Goal: Information Seeking & Learning: Learn about a topic

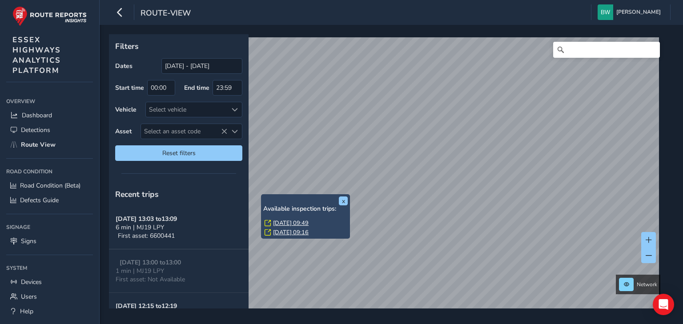
click at [282, 221] on link "[DATE] 09:49" at bounding box center [291, 223] width 36 height 8
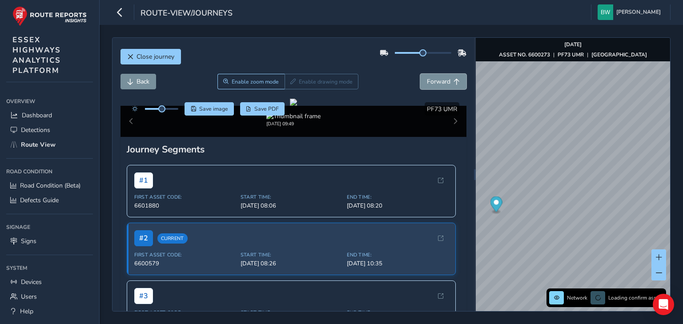
click at [443, 84] on span "Forward" at bounding box center [439, 81] width 24 height 8
click at [146, 81] on span "Back" at bounding box center [142, 81] width 13 height 8
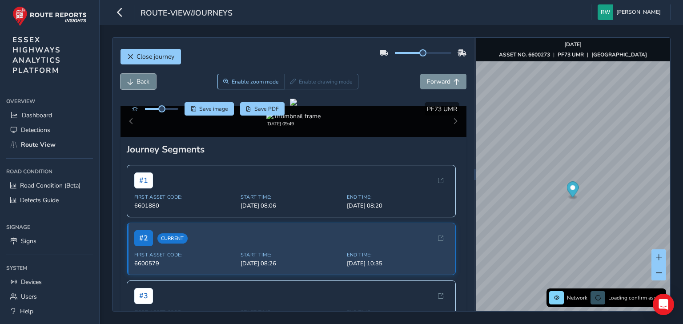
click at [146, 81] on span "Back" at bounding box center [142, 81] width 13 height 8
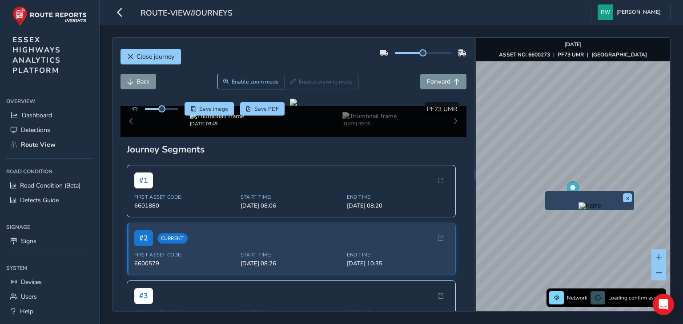
click at [578, 209] on img "Preview frame" at bounding box center [589, 205] width 22 height 7
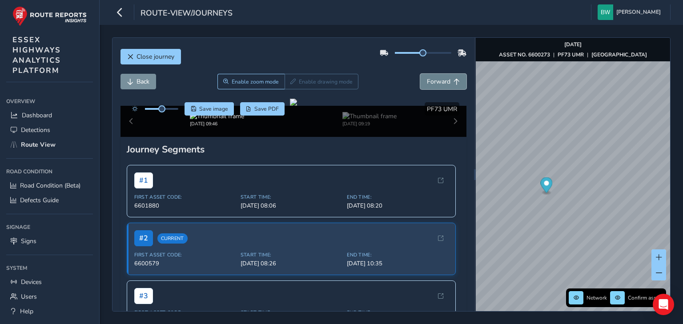
click at [432, 87] on button "Forward" at bounding box center [443, 82] width 46 height 16
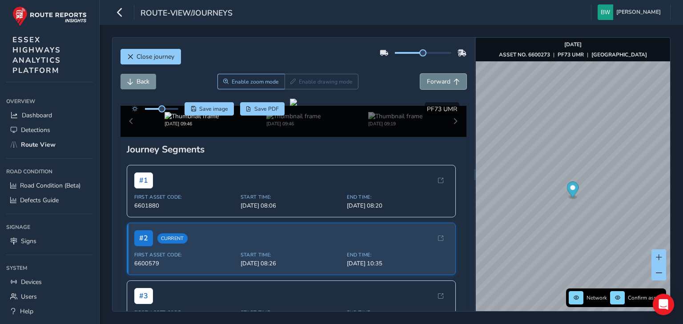
click at [432, 87] on button "Forward" at bounding box center [443, 82] width 46 height 16
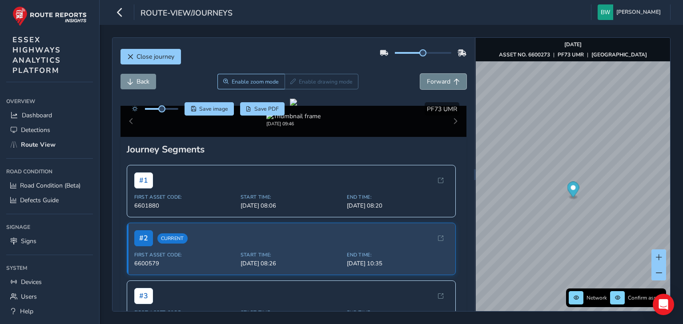
click at [432, 87] on button "Forward" at bounding box center [443, 82] width 46 height 16
click at [144, 85] on span "Back" at bounding box center [142, 81] width 13 height 8
